Goal: Information Seeking & Learning: Learn about a topic

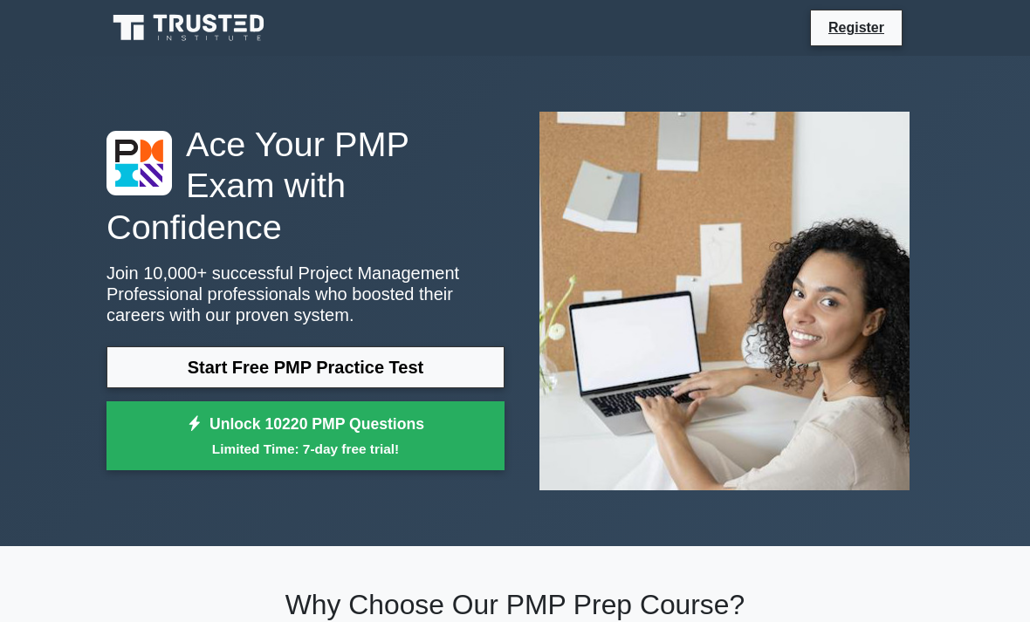
click at [373, 381] on link "Start Free PMP Practice Test" at bounding box center [305, 367] width 398 height 42
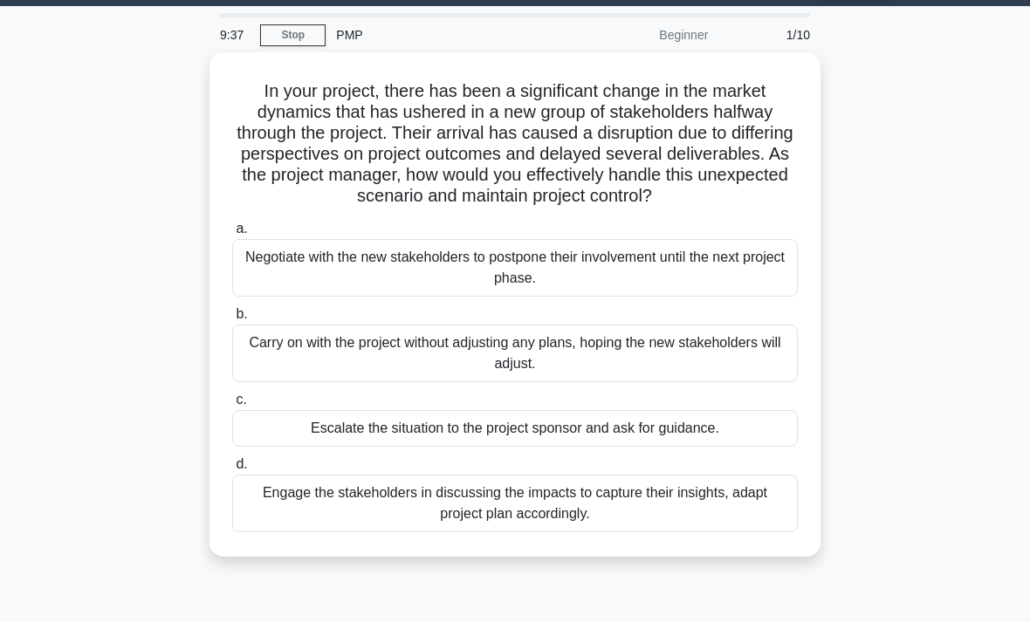
scroll to position [51, 0]
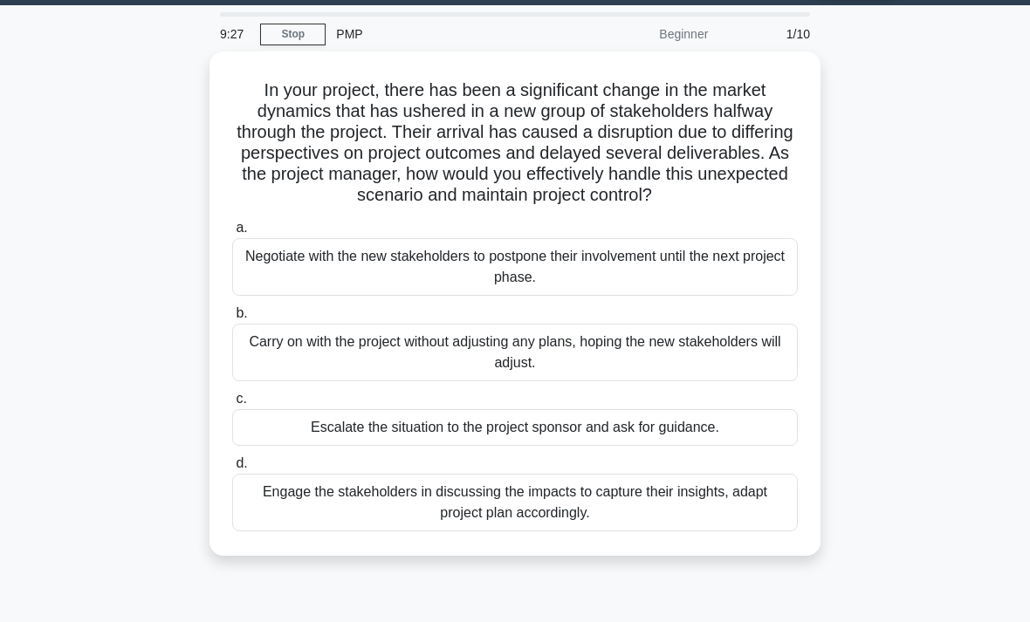
click at [427, 528] on div "Engage the stakeholders in discussing the impacts to capture their insights, ad…" at bounding box center [514, 503] width 565 height 58
click at [232, 469] on input "d. Engage the stakeholders in discussing the impacts to capture their insights,…" at bounding box center [232, 463] width 0 height 11
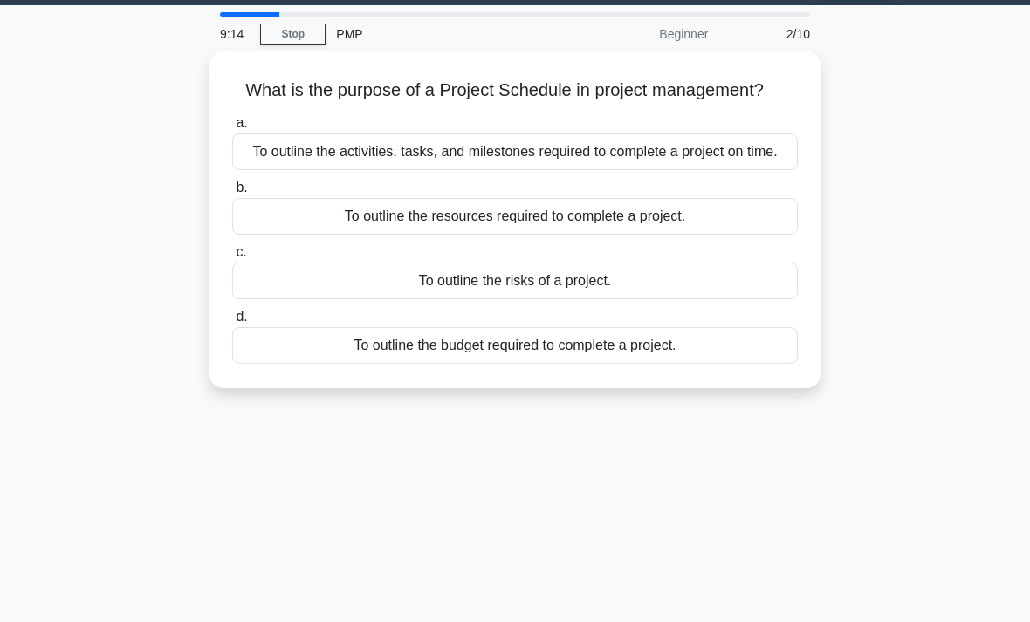
click at [729, 170] on div "To outline the activities, tasks, and milestones required to complete a project…" at bounding box center [514, 152] width 565 height 37
click at [232, 129] on input "a. To outline the activities, tasks, and milestones required to complete a proj…" at bounding box center [232, 123] width 0 height 11
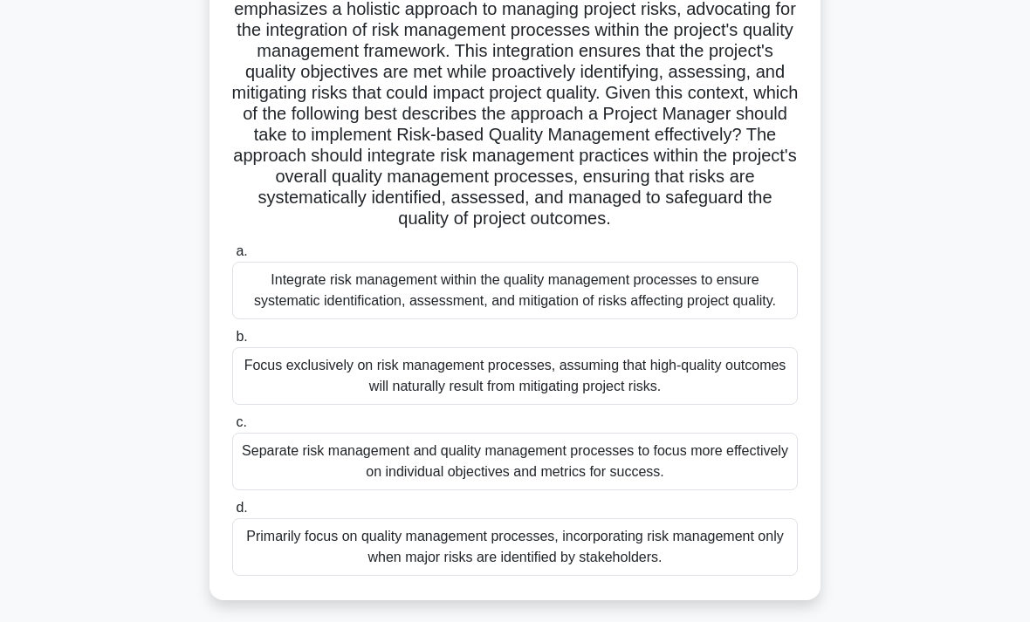
scroll to position [195, 0]
click at [652, 318] on div "Integrate risk management within the quality management processes to ensure sys…" at bounding box center [514, 290] width 565 height 58
click at [232, 257] on input "a. Integrate risk management within the quality management processes to ensure …" at bounding box center [232, 250] width 0 height 11
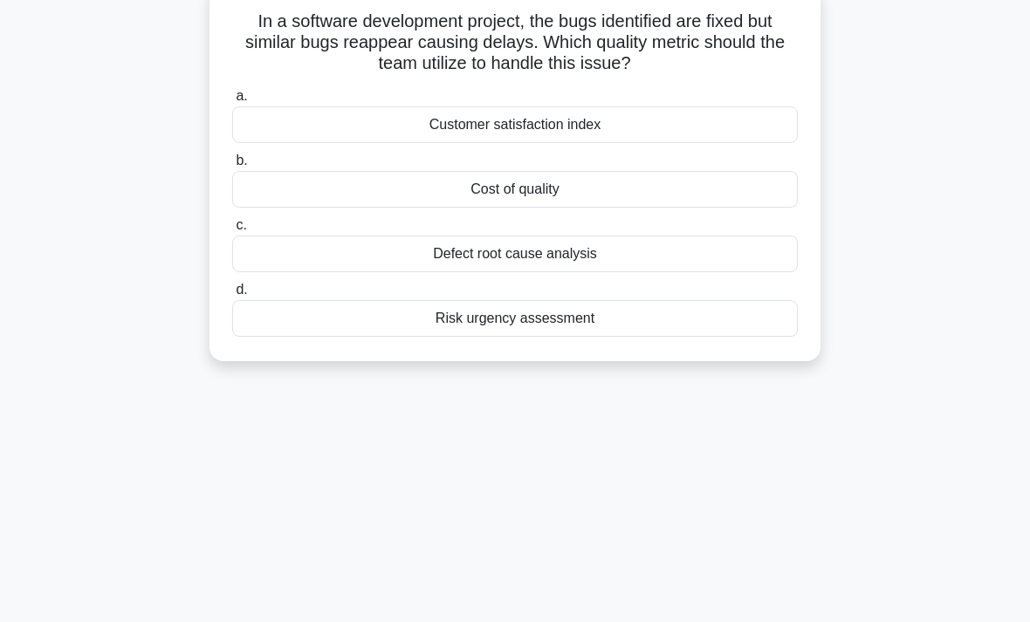
scroll to position [0, 0]
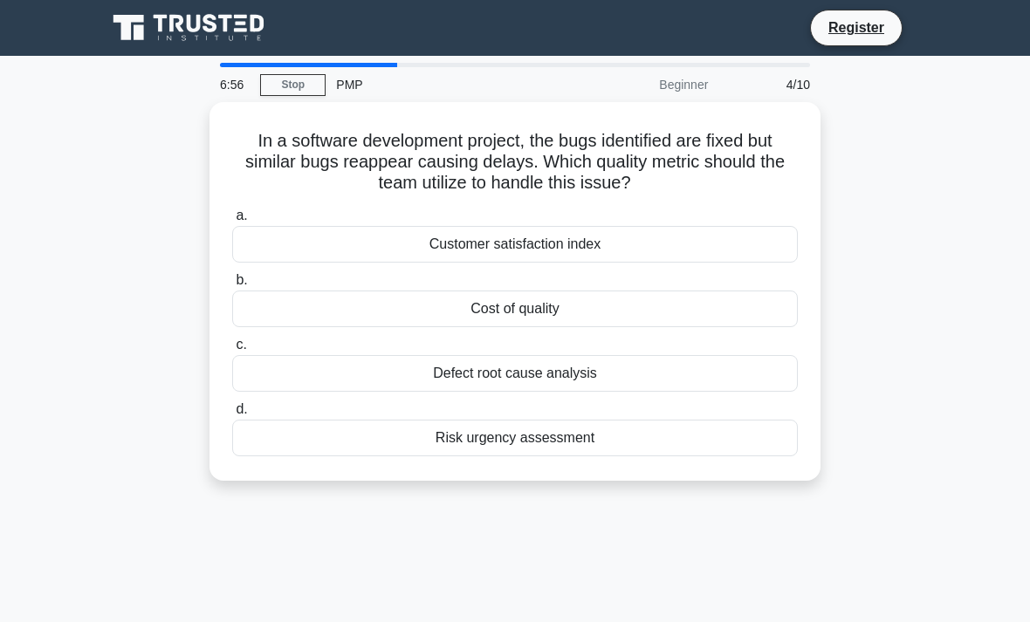
click at [667, 375] on div "Defect root cause analysis" at bounding box center [514, 373] width 565 height 37
click at [232, 351] on input "c. Defect root cause analysis" at bounding box center [232, 344] width 0 height 11
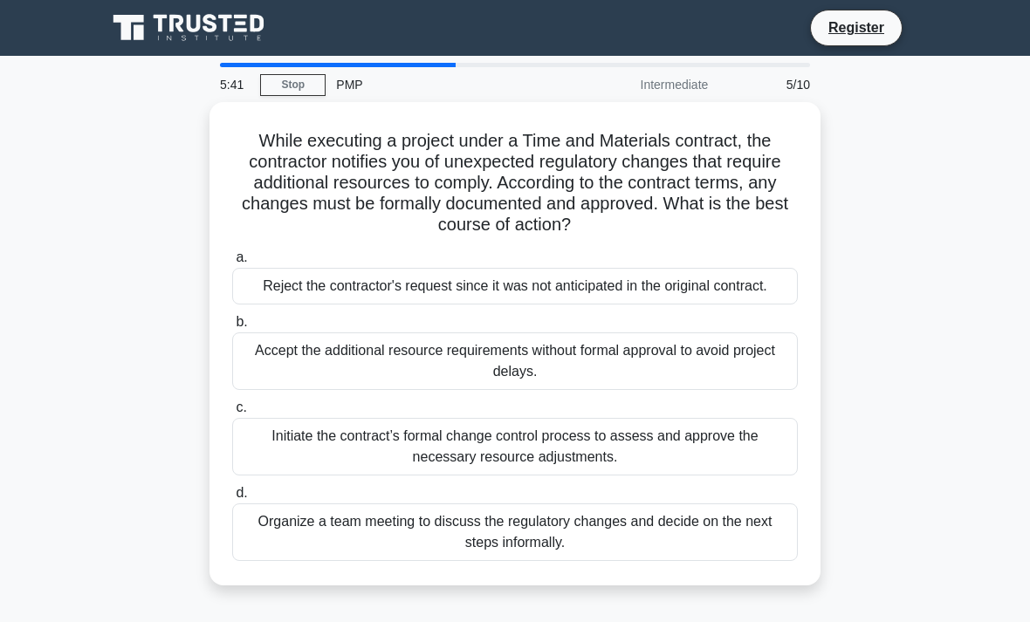
click at [630, 469] on div "Initiate the contract’s formal change control process to assess and approve the…" at bounding box center [514, 447] width 565 height 58
click at [232, 414] on input "c. Initiate the contract’s formal change control process to assess and approve …" at bounding box center [232, 407] width 0 height 11
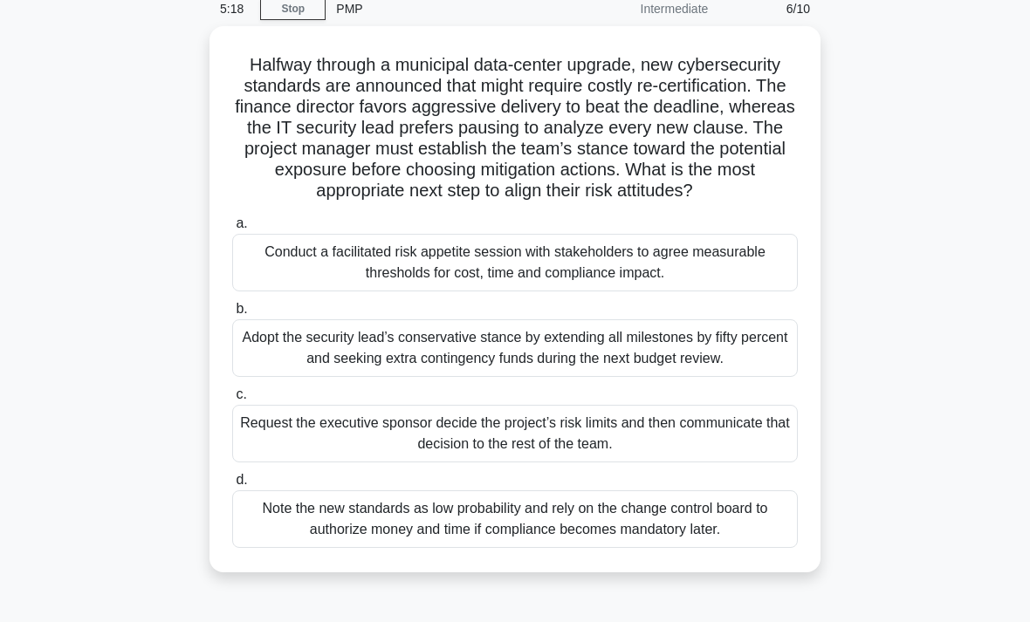
scroll to position [75, 0]
click at [675, 292] on div "Conduct a facilitated risk appetite session with stakeholders to agree measurab…" at bounding box center [514, 264] width 565 height 58
click at [232, 230] on input "a. Conduct a facilitated risk appetite session with stakeholders to agree measu…" at bounding box center [232, 224] width 0 height 11
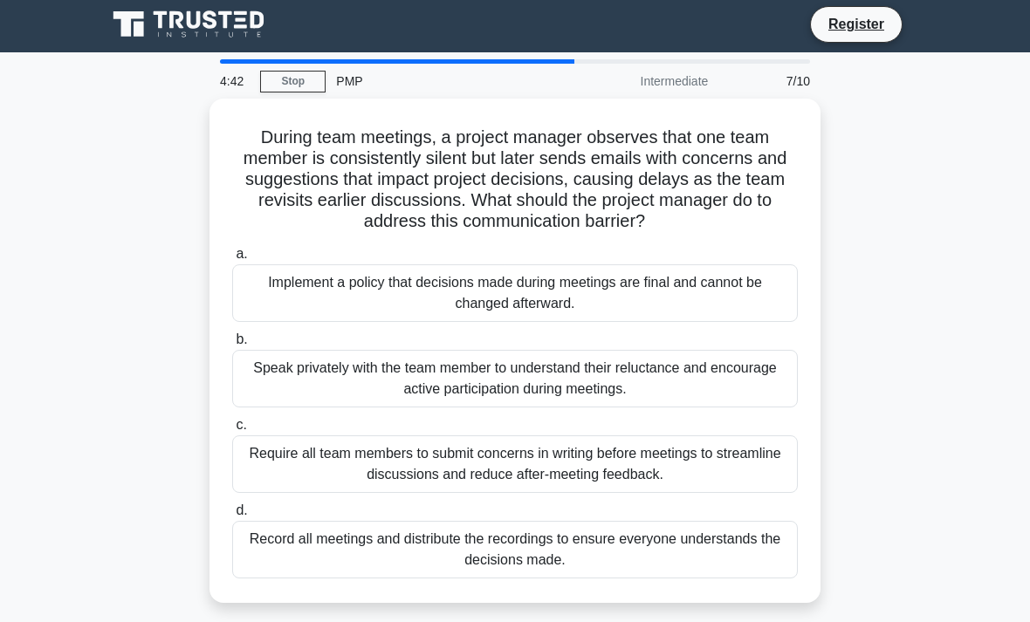
scroll to position [0, 0]
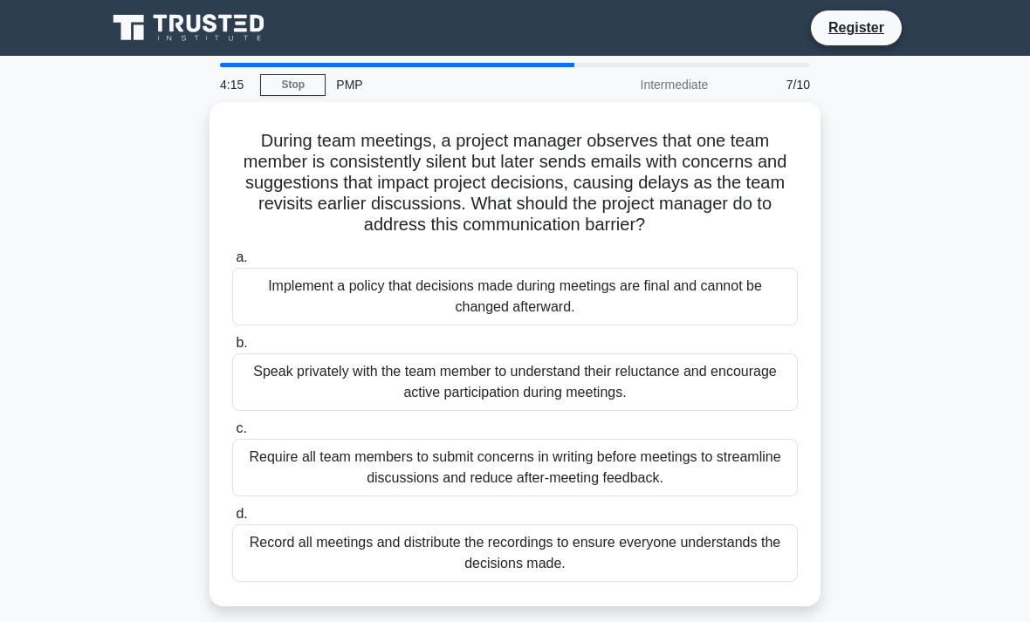
click at [722, 387] on div "Speak privately with the team member to understand their reluctance and encoura…" at bounding box center [514, 382] width 565 height 58
click at [232, 349] on input "b. Speak privately with the team member to understand their reluctance and enco…" at bounding box center [232, 343] width 0 height 11
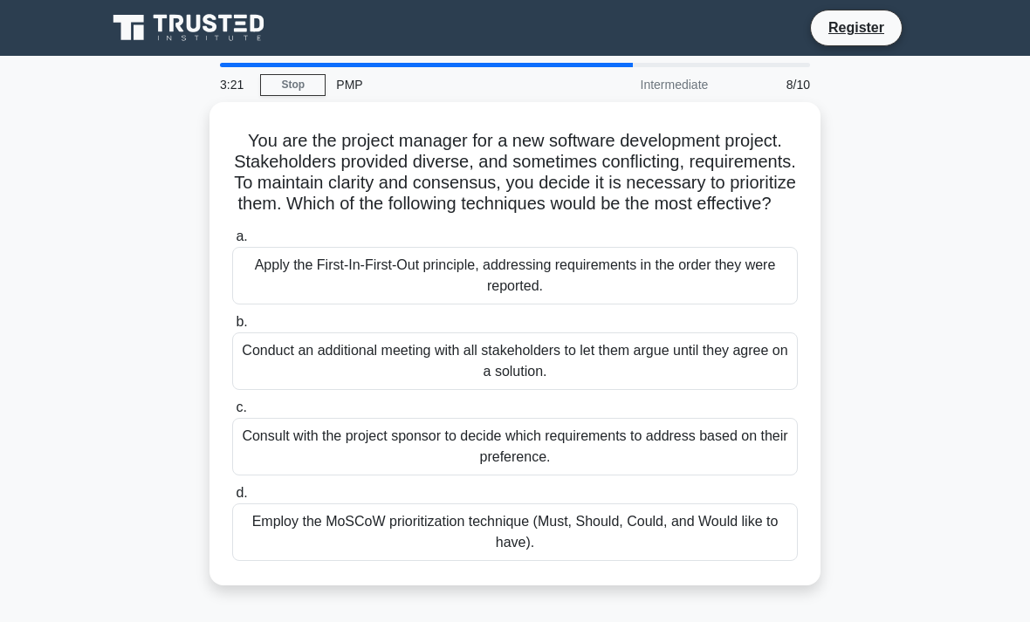
click at [587, 556] on div "Employ the MoSCoW prioritization technique (Must, Should, Could, and Would like…" at bounding box center [514, 532] width 565 height 58
click at [232, 499] on input "d. Employ the MoSCoW prioritization technique (Must, Should, Could, and Would l…" at bounding box center [232, 493] width 0 height 11
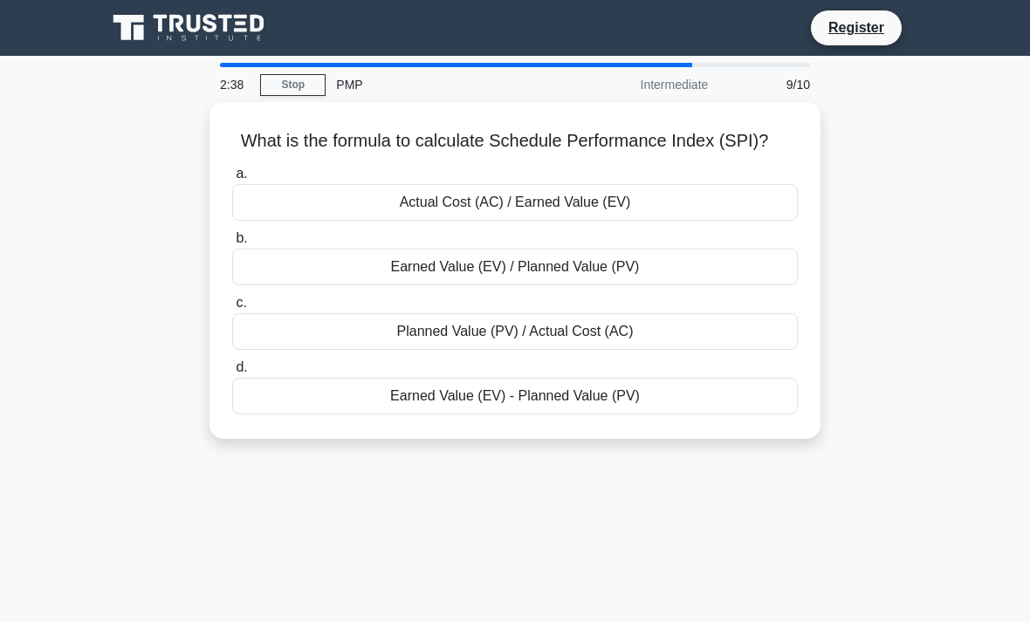
click at [672, 350] on div "Planned Value (PV) / Actual Cost (AC)" at bounding box center [514, 331] width 565 height 37
click at [232, 309] on input "c. Planned Value (PV) / Actual Cost (AC)" at bounding box center [232, 303] width 0 height 11
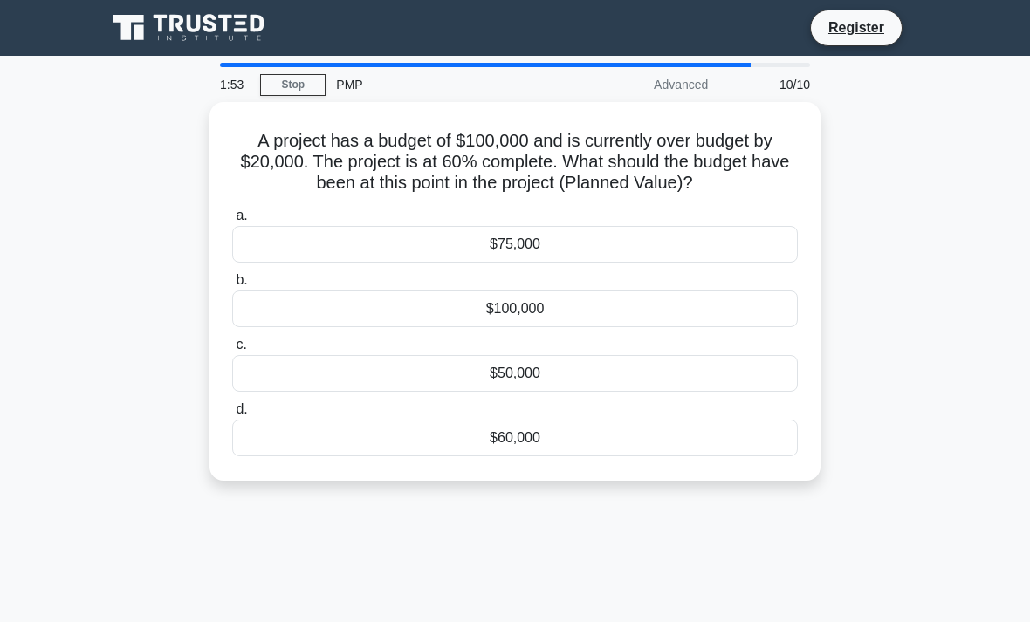
click at [604, 451] on div "$60,000" at bounding box center [514, 438] width 565 height 37
click at [232, 415] on input "d. $60,000" at bounding box center [232, 409] width 0 height 11
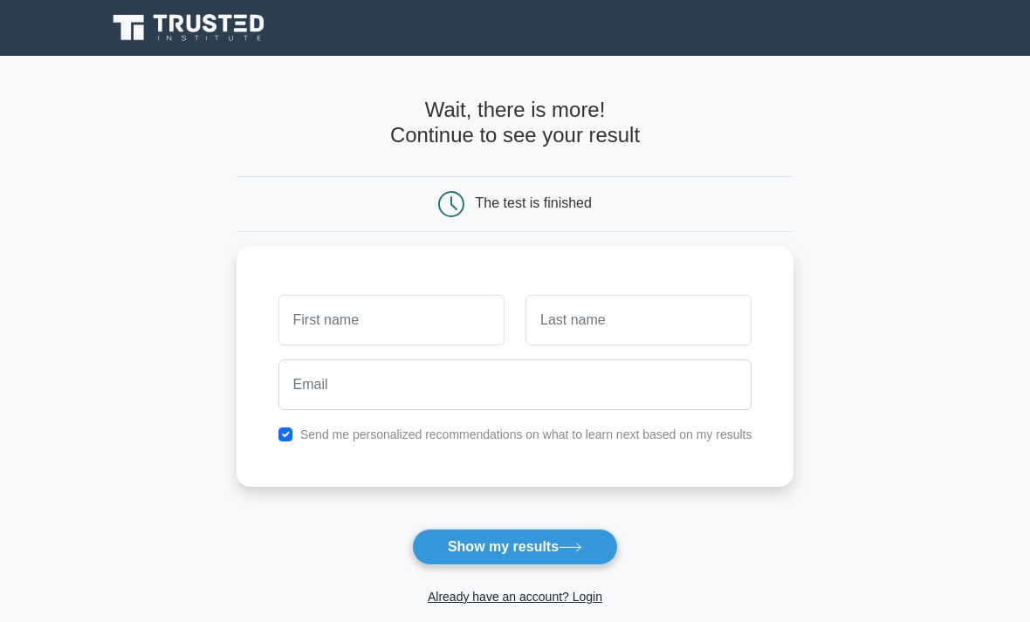
click at [544, 544] on button "Show my results" at bounding box center [515, 547] width 206 height 37
type input "Y"
click at [662, 319] on input "text" at bounding box center [638, 320] width 226 height 51
type input "L"
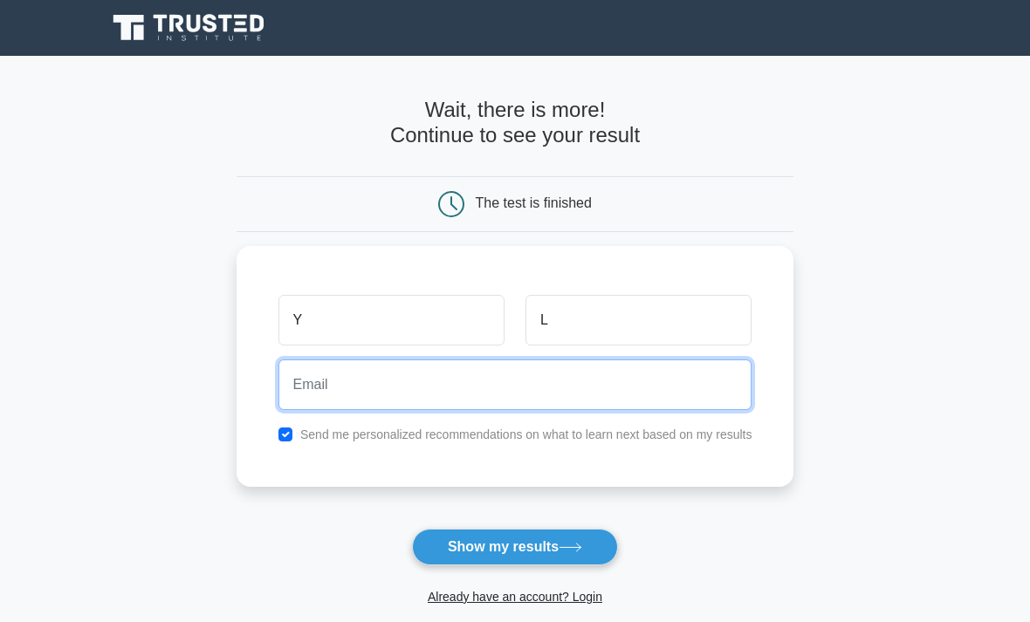
click at [552, 375] on input "email" at bounding box center [515, 385] width 474 height 51
type input "yalan622@gmail.com"
click at [514, 545] on button "Show my results" at bounding box center [515, 547] width 206 height 37
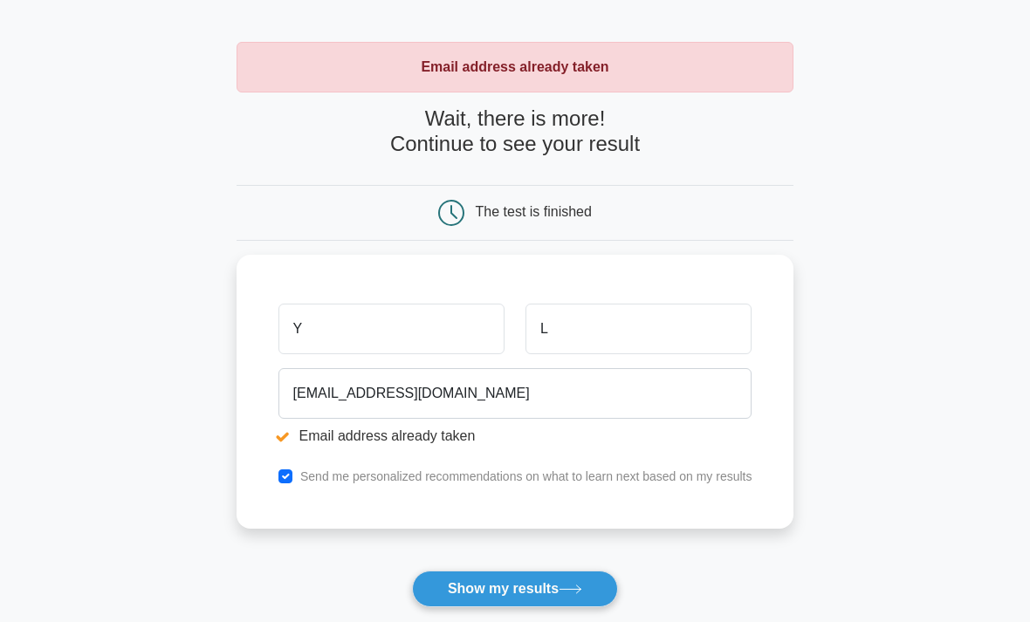
scroll to position [56, 0]
click at [569, 587] on icon at bounding box center [570, 590] width 24 height 10
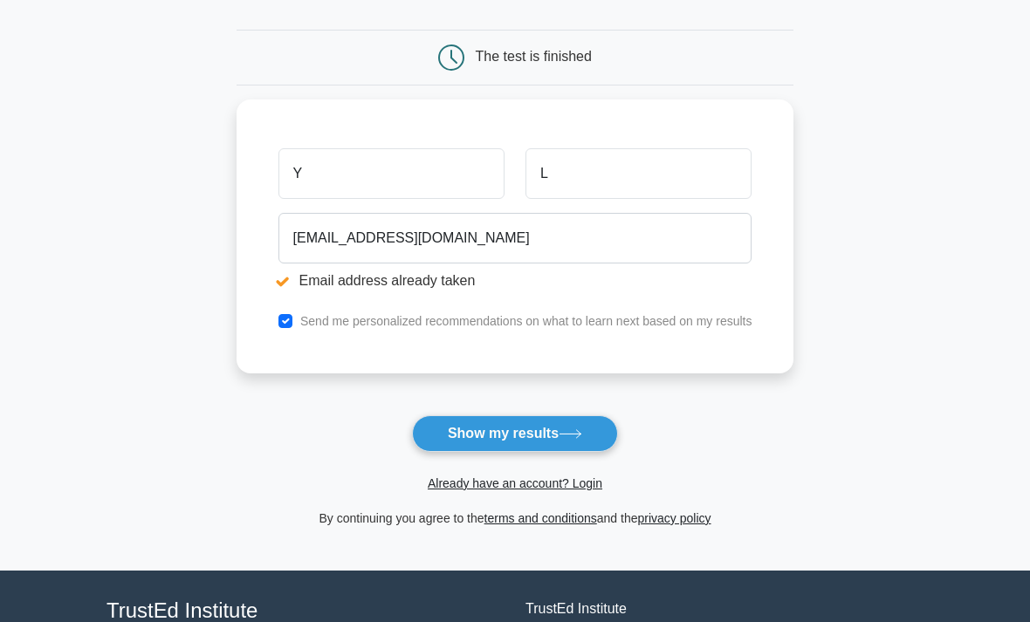
scroll to position [211, 0]
click at [595, 483] on link "Already have an account? Login" at bounding box center [515, 483] width 175 height 14
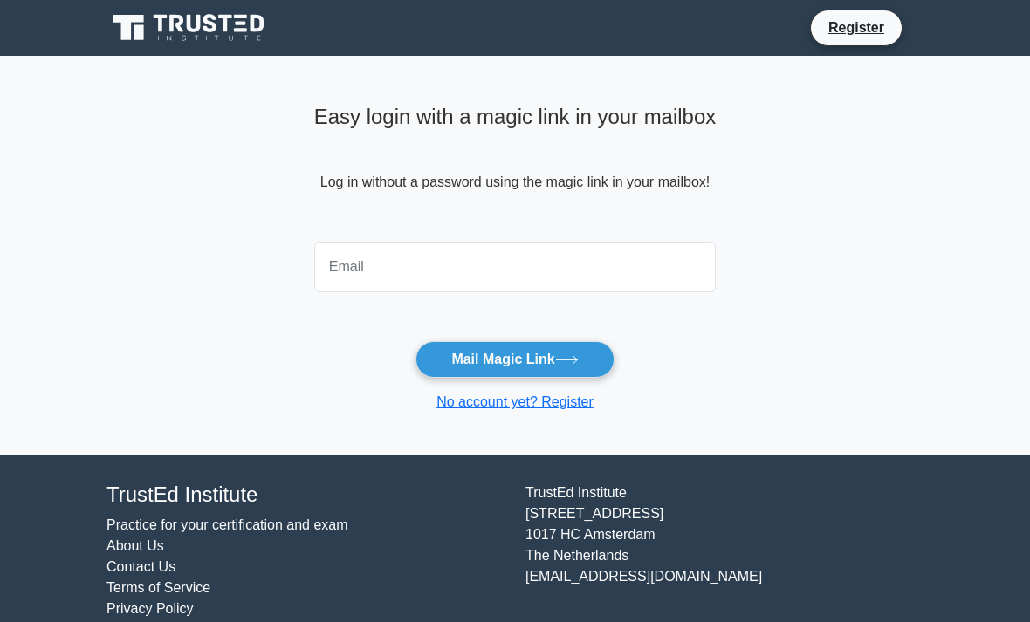
click at [667, 269] on input "email" at bounding box center [514, 267] width 401 height 51
type input "[EMAIL_ADDRESS][DOMAIN_NAME]"
click at [565, 355] on icon at bounding box center [567, 360] width 24 height 10
